Goal: Task Accomplishment & Management: Use online tool/utility

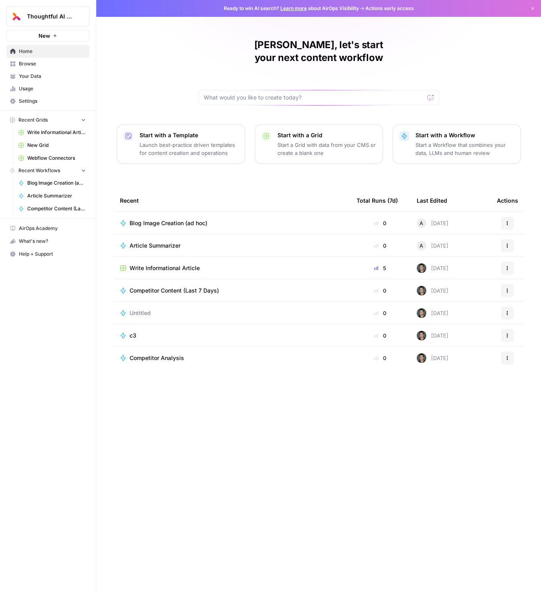
click at [152, 264] on span "Write Informational Article" at bounding box center [165, 268] width 70 height 8
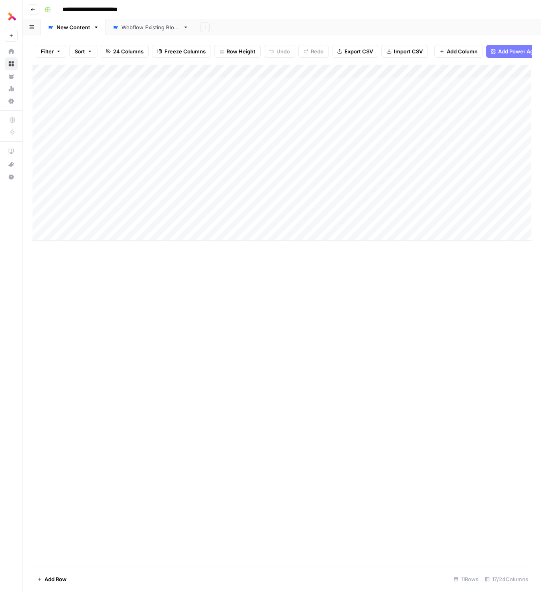
click at [293, 94] on div "Add Column" at bounding box center [281, 152] width 499 height 177
click at [287, 324] on div "Add Column" at bounding box center [281, 314] width 499 height 501
click at [126, 137] on div "Add Column" at bounding box center [281, 152] width 499 height 177
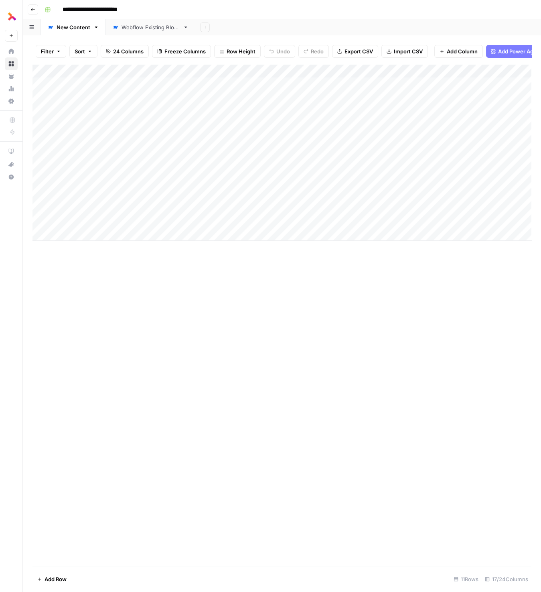
click at [158, 283] on div "Add Column" at bounding box center [281, 314] width 499 height 501
drag, startPoint x: 158, startPoint y: 68, endPoint x: 196, endPoint y: 68, distance: 38.1
click at [196, 68] on div "Add Column" at bounding box center [281, 152] width 499 height 177
click at [195, 68] on div "Add Column" at bounding box center [281, 152] width 499 height 177
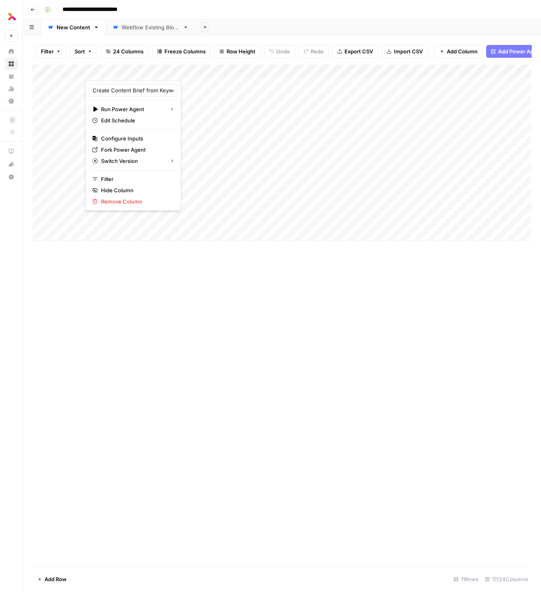
click at [199, 268] on div "Add Column" at bounding box center [281, 314] width 499 height 501
click at [177, 255] on div "Add Column" at bounding box center [281, 314] width 499 height 501
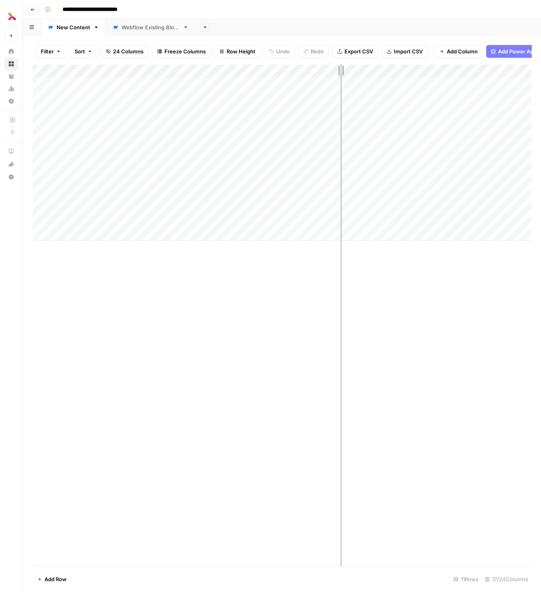
drag, startPoint x: 85, startPoint y: 71, endPoint x: 341, endPoint y: 73, distance: 255.6
click at [341, 73] on div "Add Column" at bounding box center [281, 152] width 499 height 177
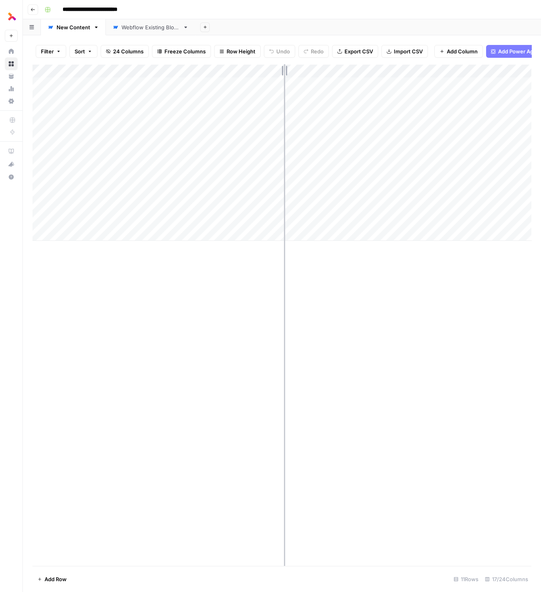
drag, startPoint x: 340, startPoint y: 69, endPoint x: 284, endPoint y: 68, distance: 55.8
click at [284, 68] on div "Add Column" at bounding box center [281, 152] width 499 height 177
click at [162, 69] on div "Add Column" at bounding box center [281, 152] width 499 height 177
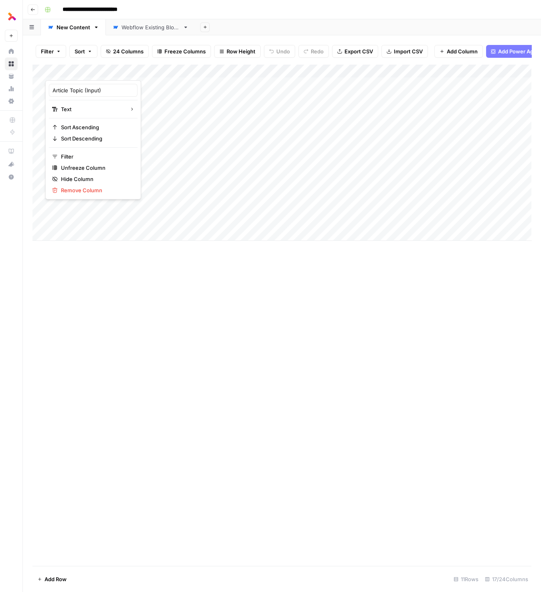
click at [304, 70] on div "Add Column" at bounding box center [281, 152] width 499 height 177
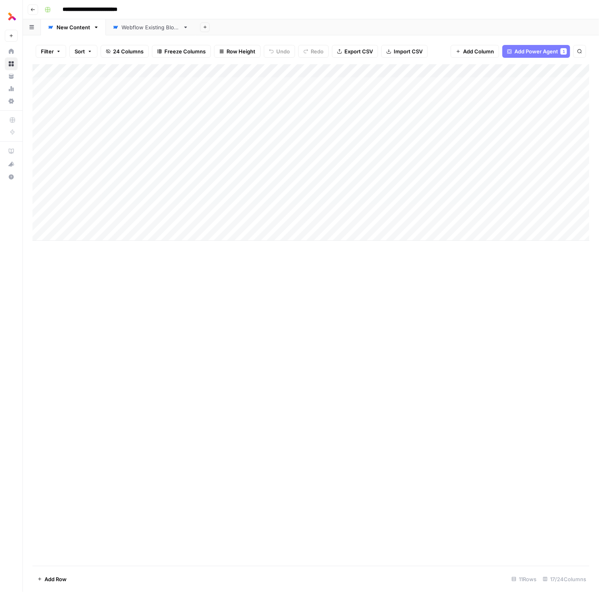
click at [105, 232] on div "Add Column" at bounding box center [310, 152] width 557 height 177
click at [96, 233] on textarea at bounding box center [165, 234] width 240 height 11
type textarea "**********"
click at [300, 274] on div "Add Column" at bounding box center [310, 314] width 557 height 501
click at [343, 234] on div "Add Column" at bounding box center [310, 159] width 557 height 190
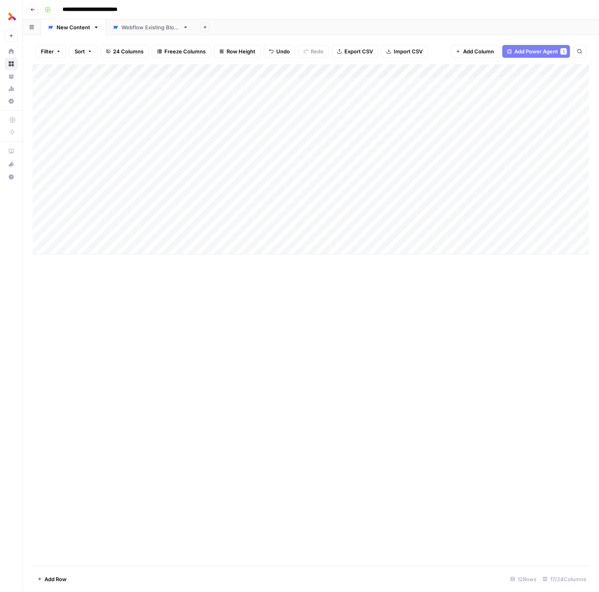
click at [343, 235] on div "Add Column" at bounding box center [310, 159] width 557 height 190
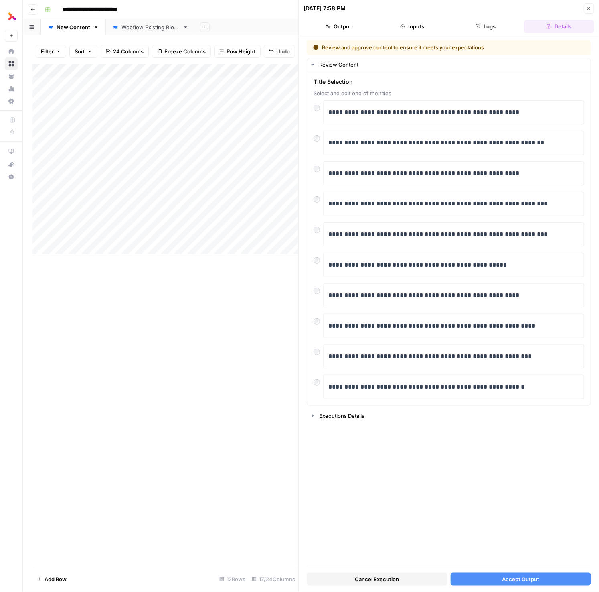
click at [526, 576] on span "Accept Output" at bounding box center [520, 579] width 37 height 8
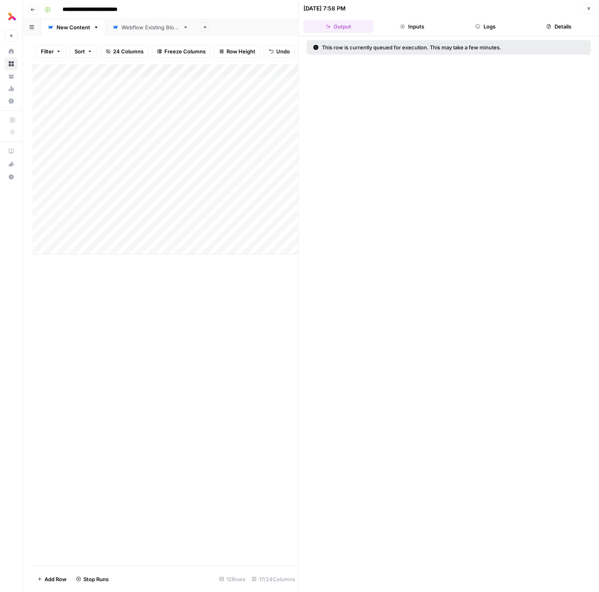
click at [541, 6] on icon "button" at bounding box center [589, 8] width 5 height 5
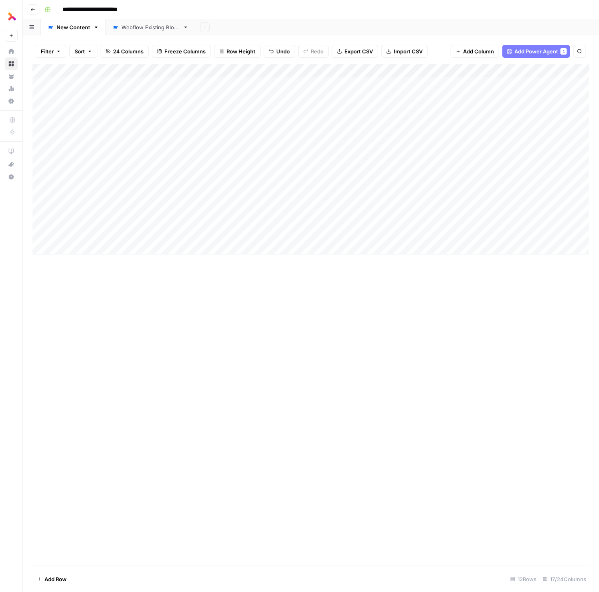
scroll to position [0, 1]
click at [429, 235] on div "Add Column" at bounding box center [310, 159] width 557 height 190
click at [376, 233] on div "Add Column" at bounding box center [310, 159] width 557 height 190
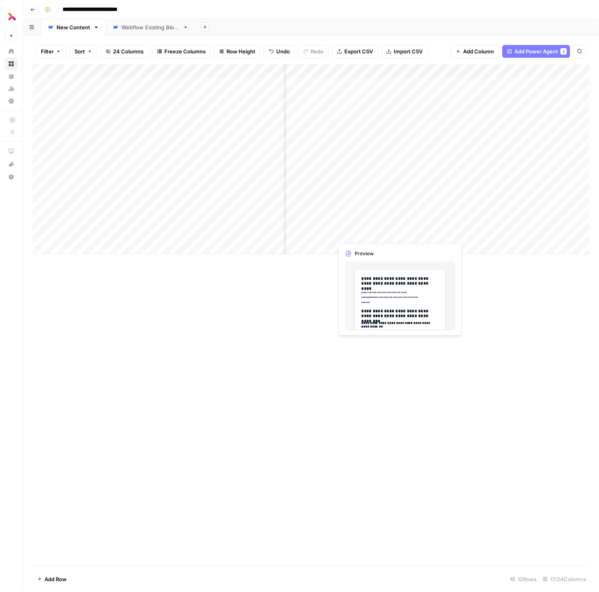
click at [379, 231] on div "Add Column" at bounding box center [310, 159] width 557 height 190
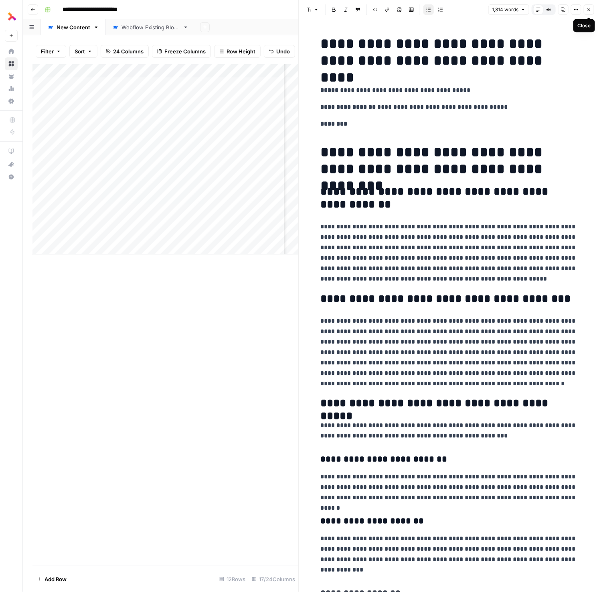
click at [541, 8] on icon "button" at bounding box center [589, 9] width 5 height 5
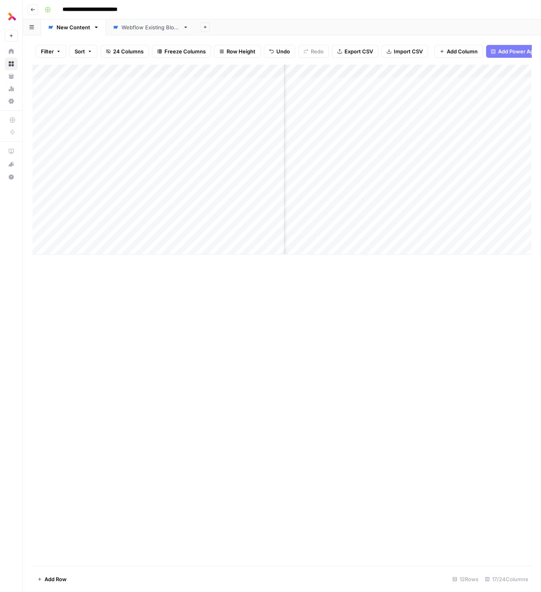
scroll to position [0, 225]
click at [419, 234] on div "Add Column" at bounding box center [281, 159] width 499 height 190
